Goal: Transaction & Acquisition: Purchase product/service

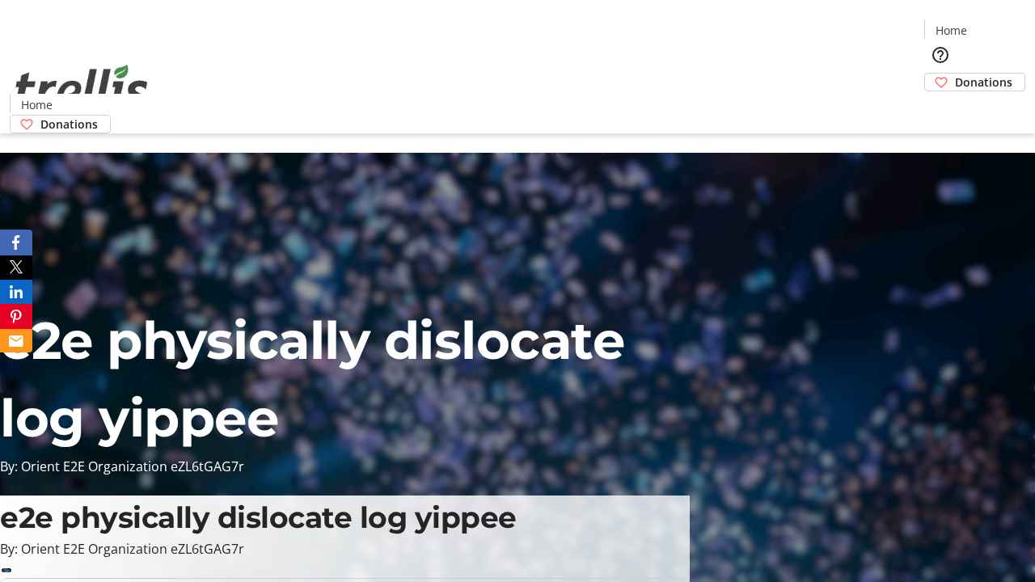
click at [955, 74] on span "Donations" at bounding box center [983, 82] width 57 height 17
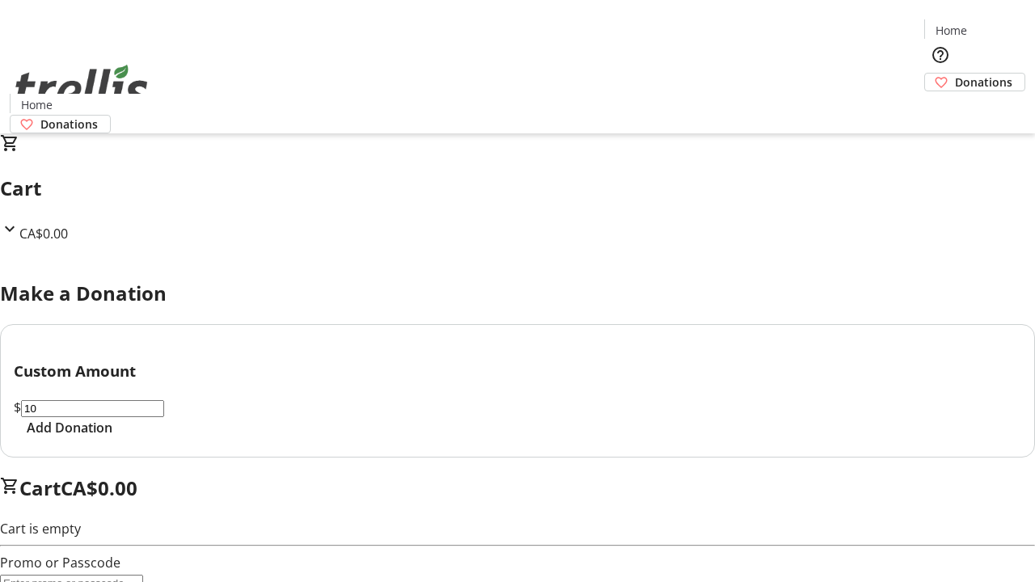
click at [112, 437] on span "Add Donation" at bounding box center [70, 427] width 86 height 19
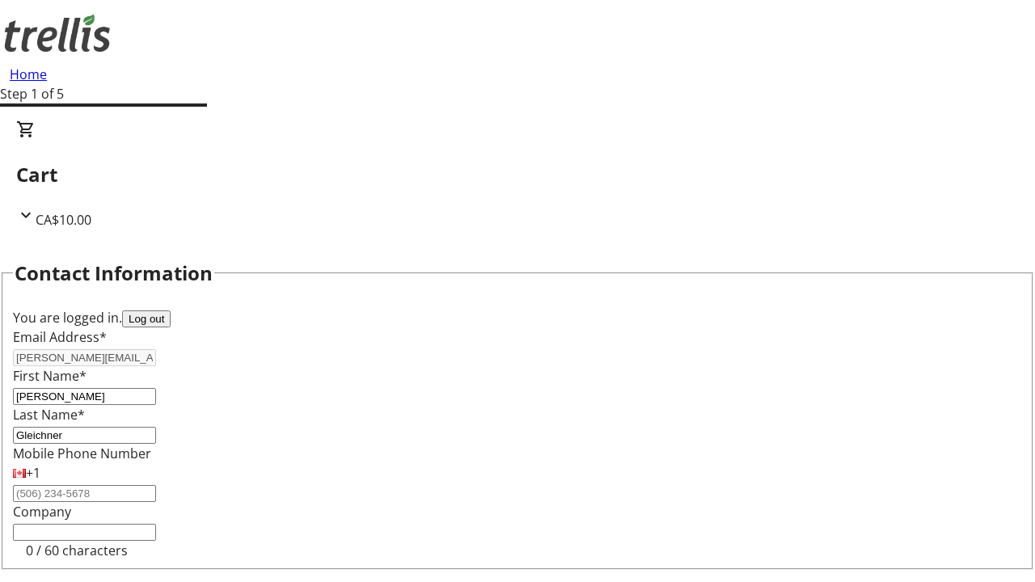
select select "CA"
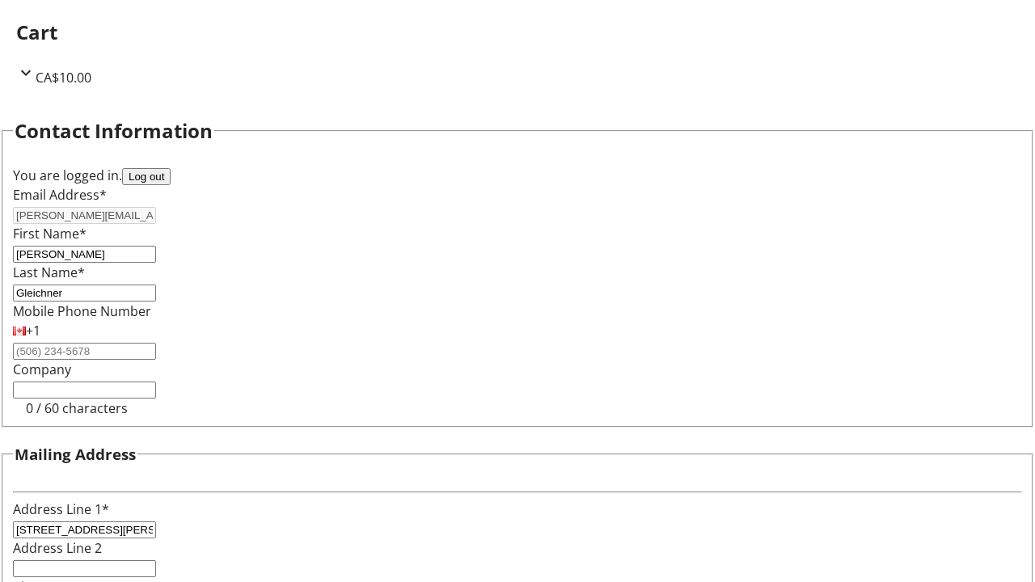
select select "BC"
type input "Kelowna"
type input "V1Y 0C2"
